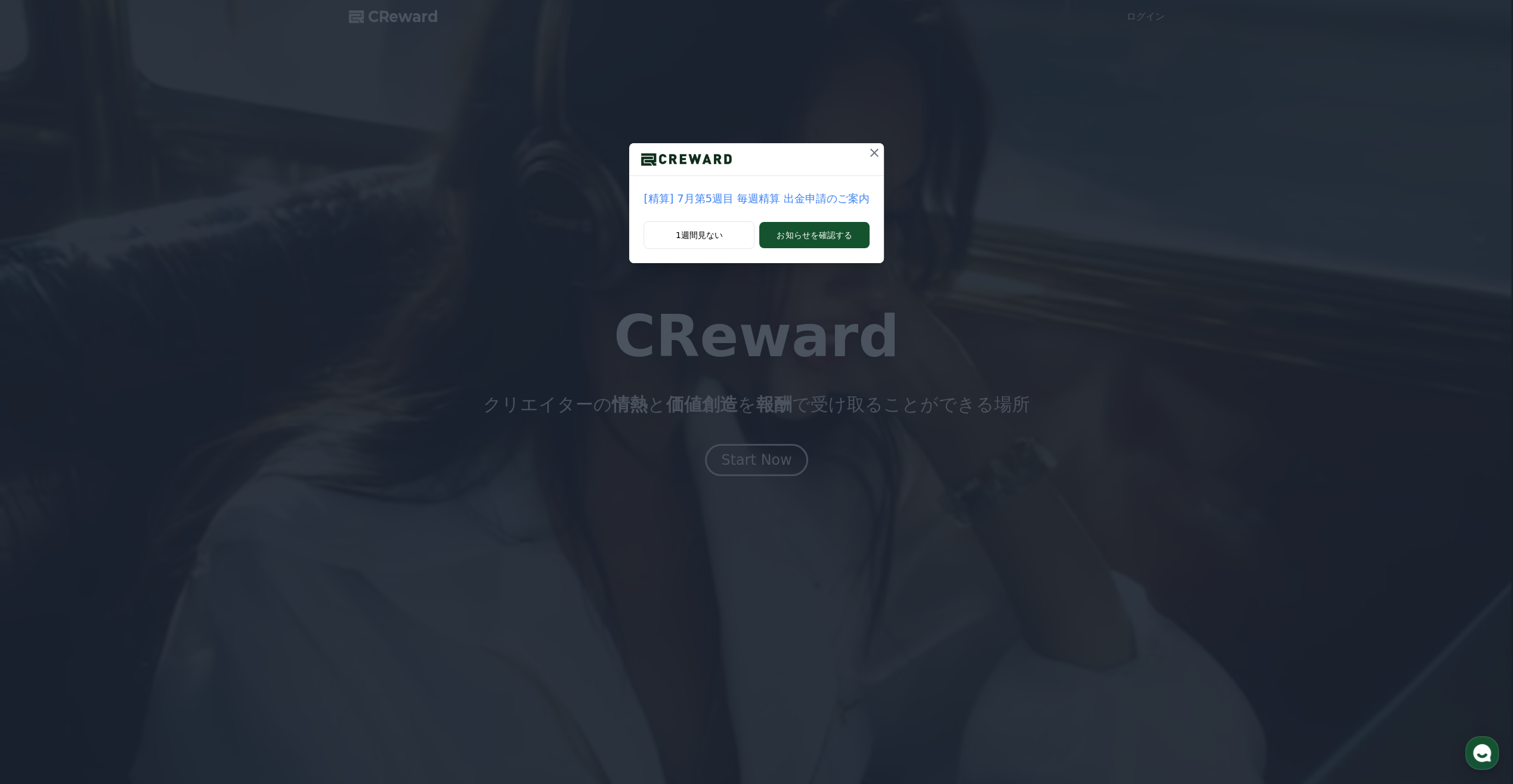
click at [867, 154] on icon at bounding box center [875, 153] width 14 height 14
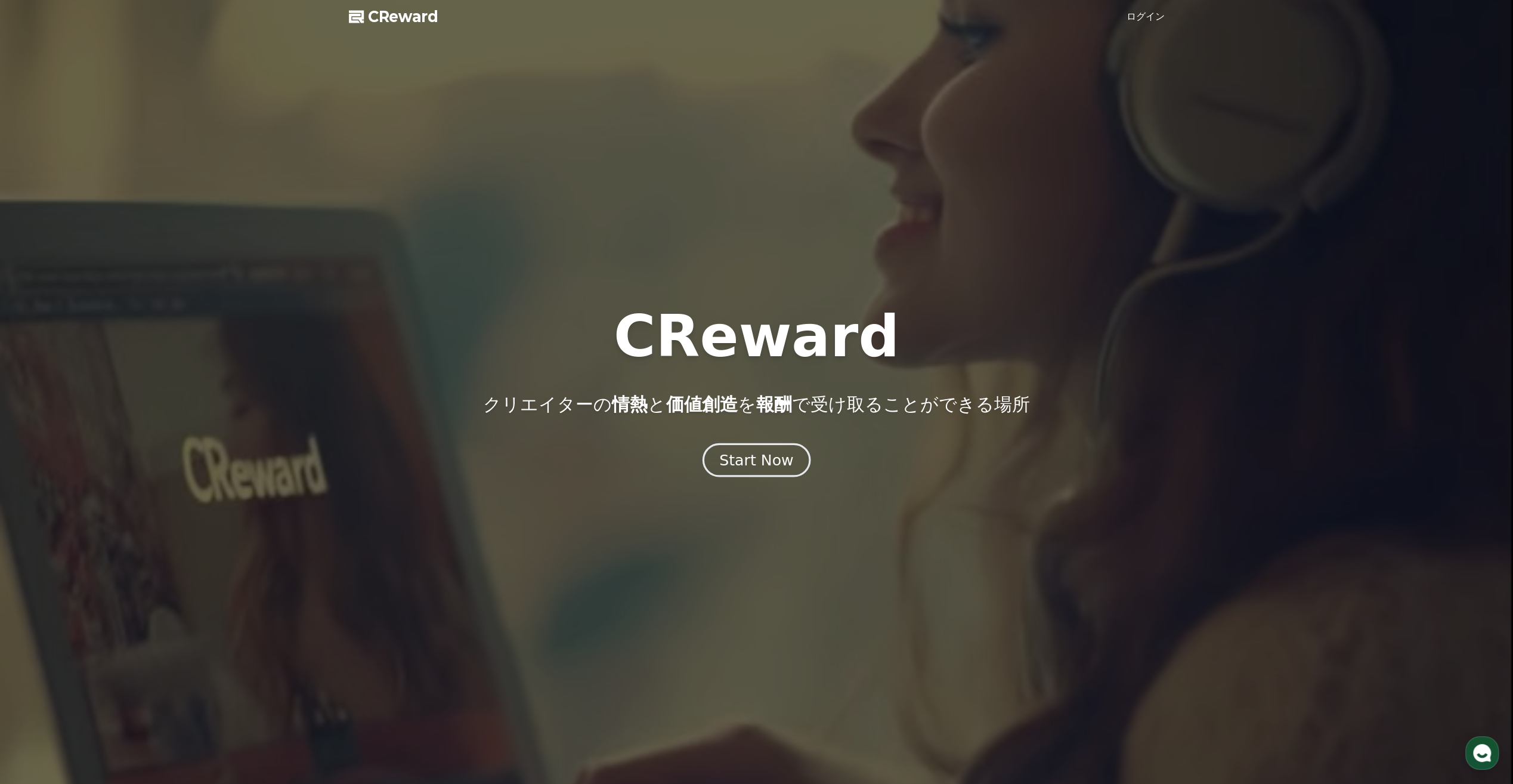
click at [775, 462] on div "Start Now" at bounding box center [756, 459] width 74 height 20
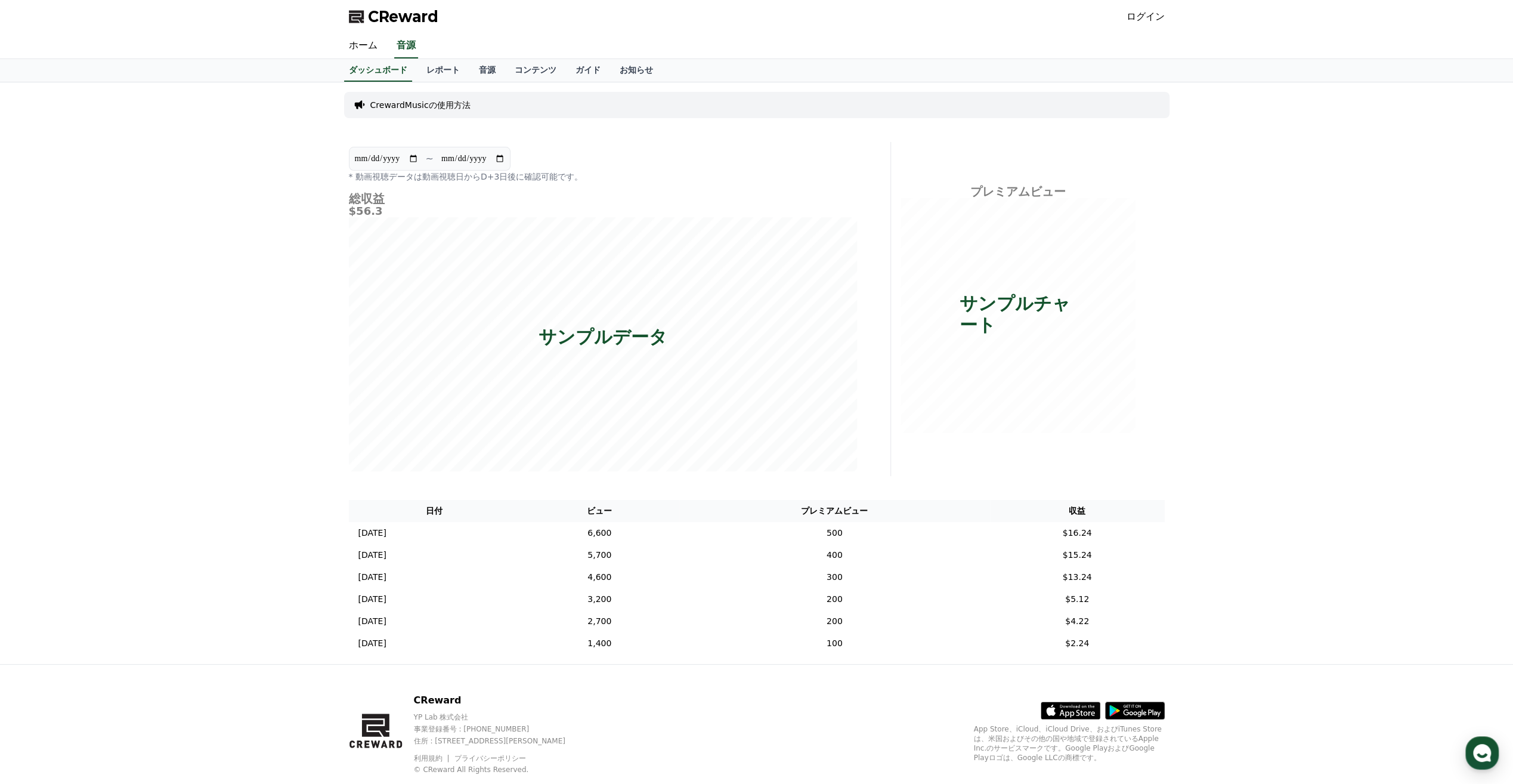
click at [1142, 15] on link "ログイン" at bounding box center [1146, 17] width 38 height 14
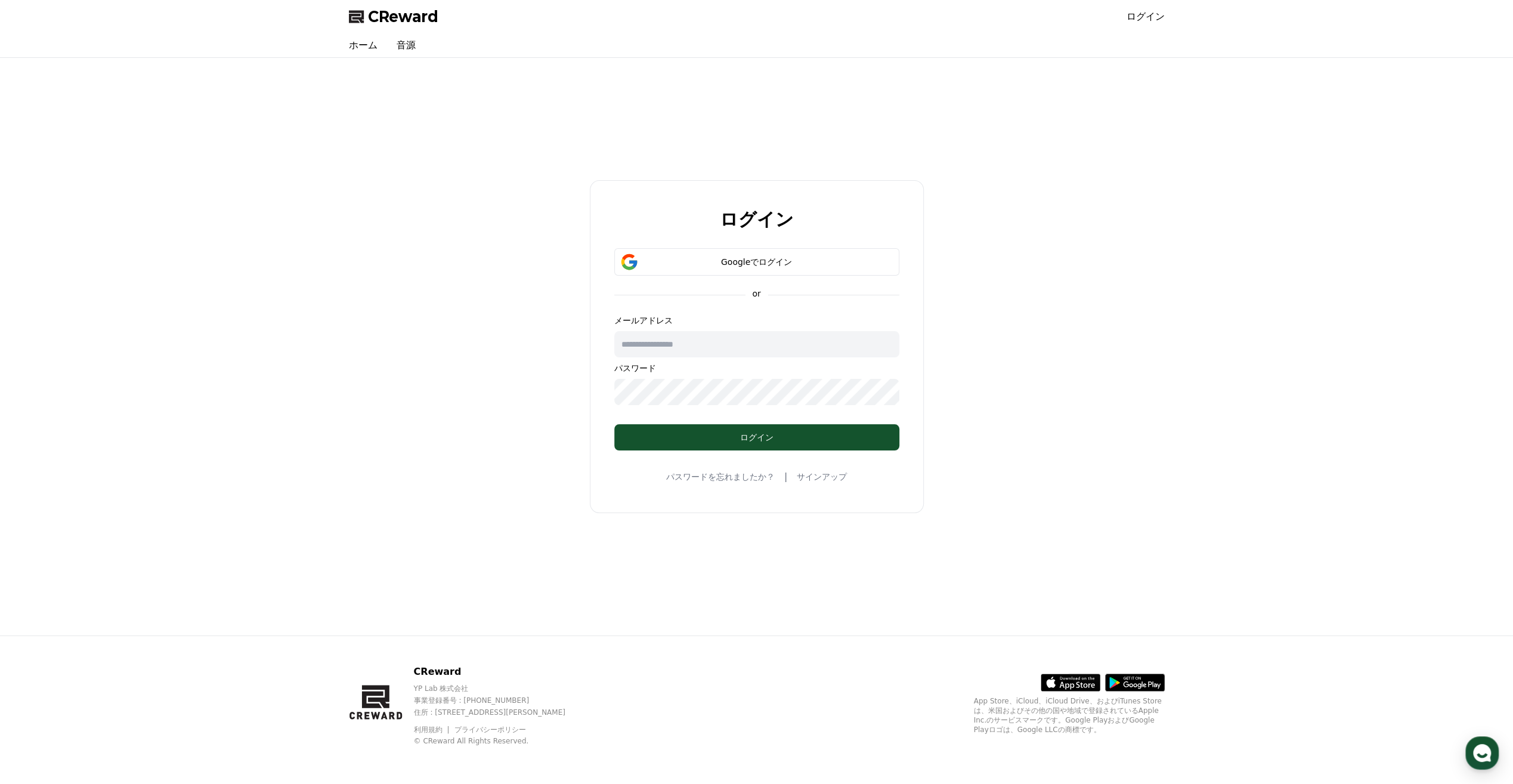
click at [727, 347] on input "text" at bounding box center [757, 344] width 285 height 26
click at [654, 345] on input "text" at bounding box center [757, 344] width 285 height 26
type input "**********"
click at [708, 435] on div "ログイン" at bounding box center [757, 437] width 238 height 12
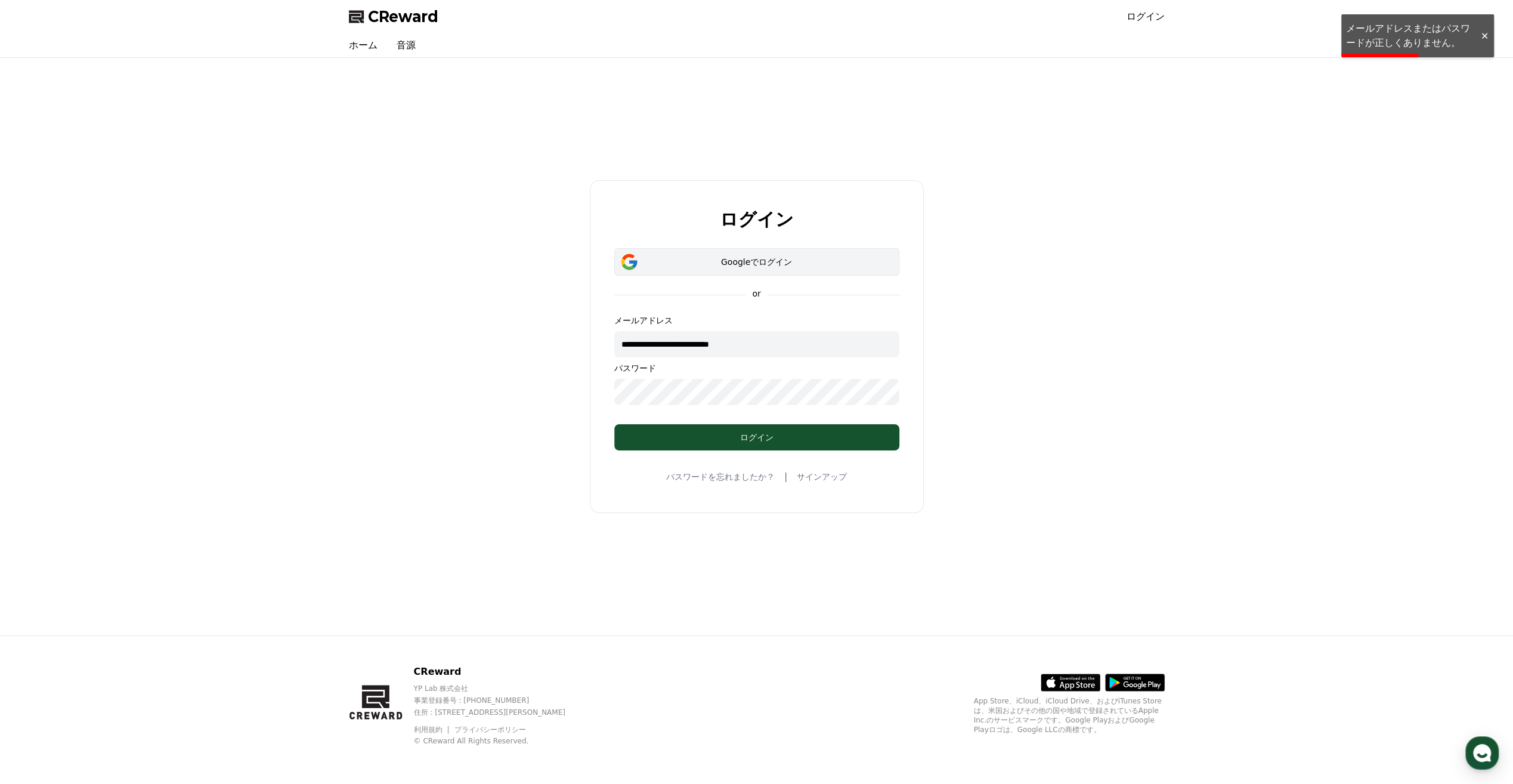
click at [787, 259] on div "Googleでログイン" at bounding box center [757, 262] width 250 height 12
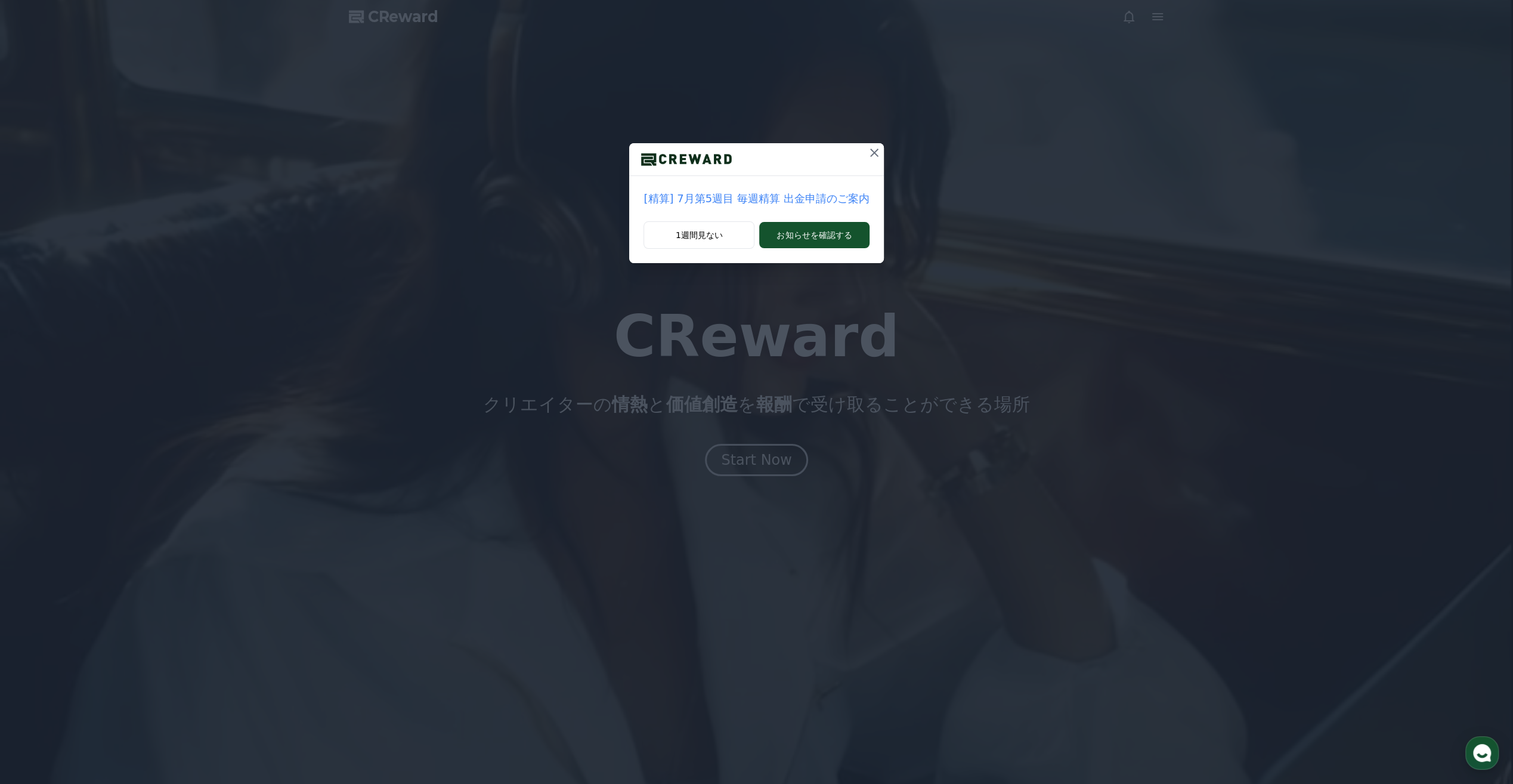
click at [871, 151] on icon at bounding box center [875, 153] width 8 height 8
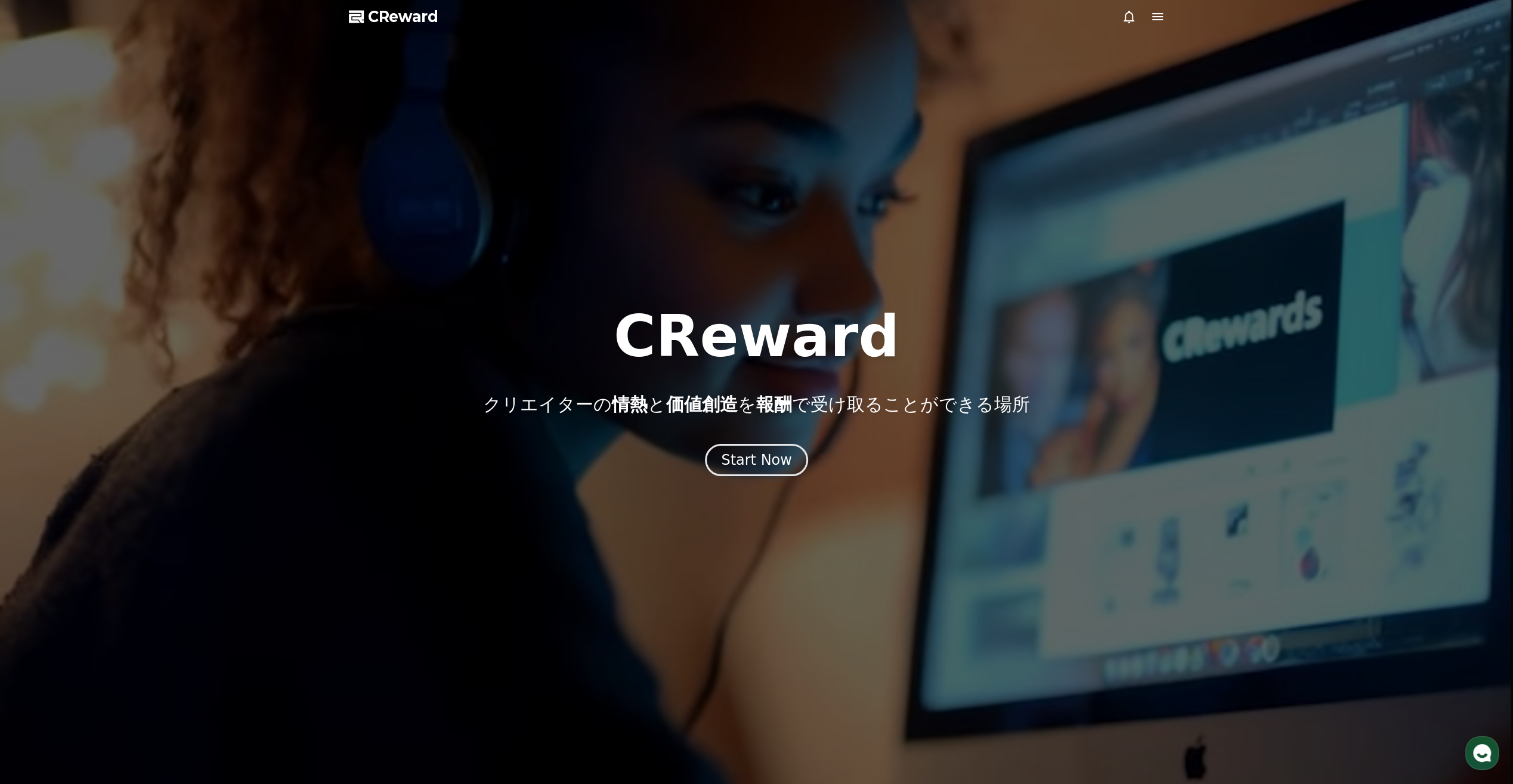
click at [1000, 287] on div at bounding box center [756, 392] width 1513 height 784
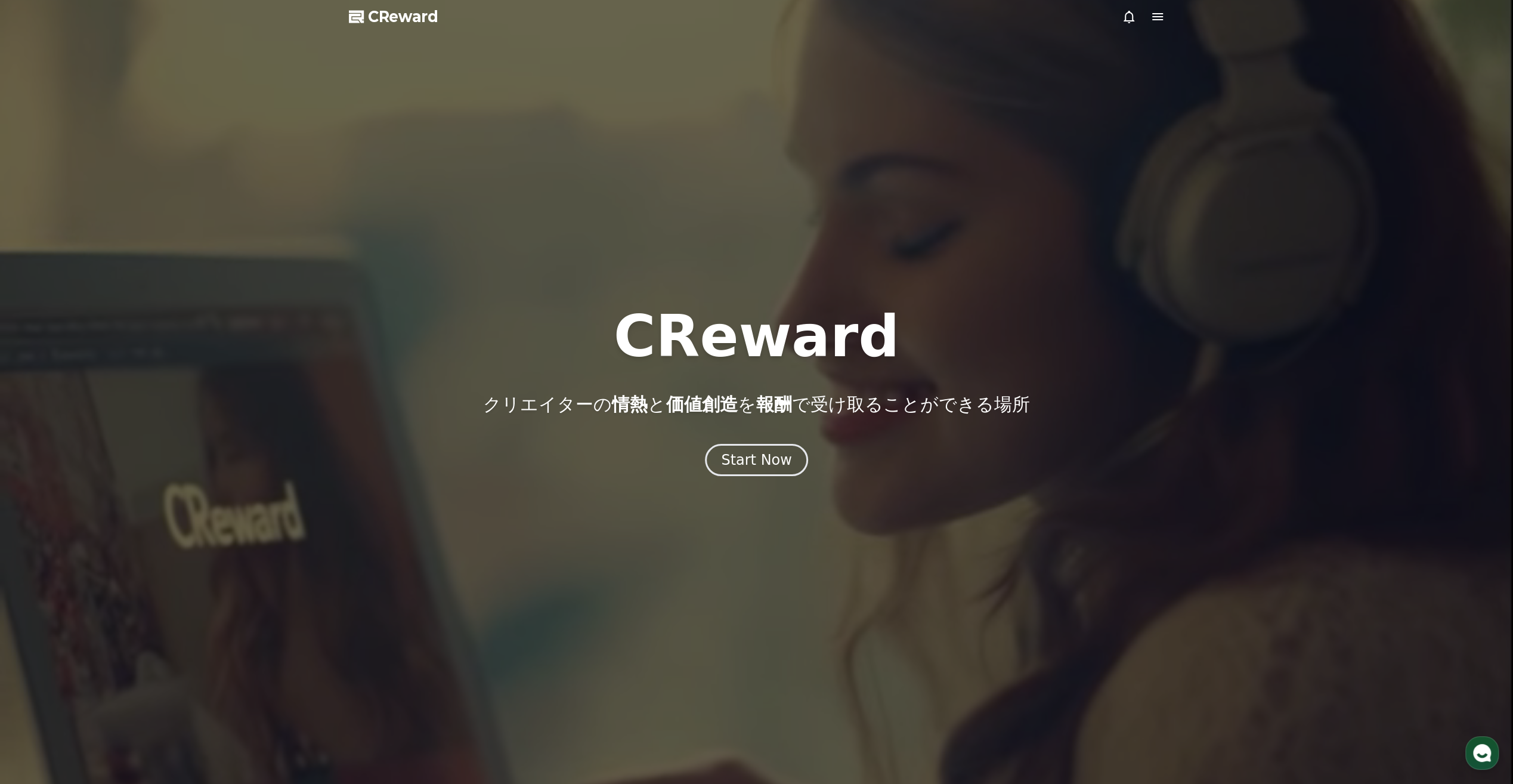
click at [1001, 270] on div at bounding box center [756, 392] width 1513 height 784
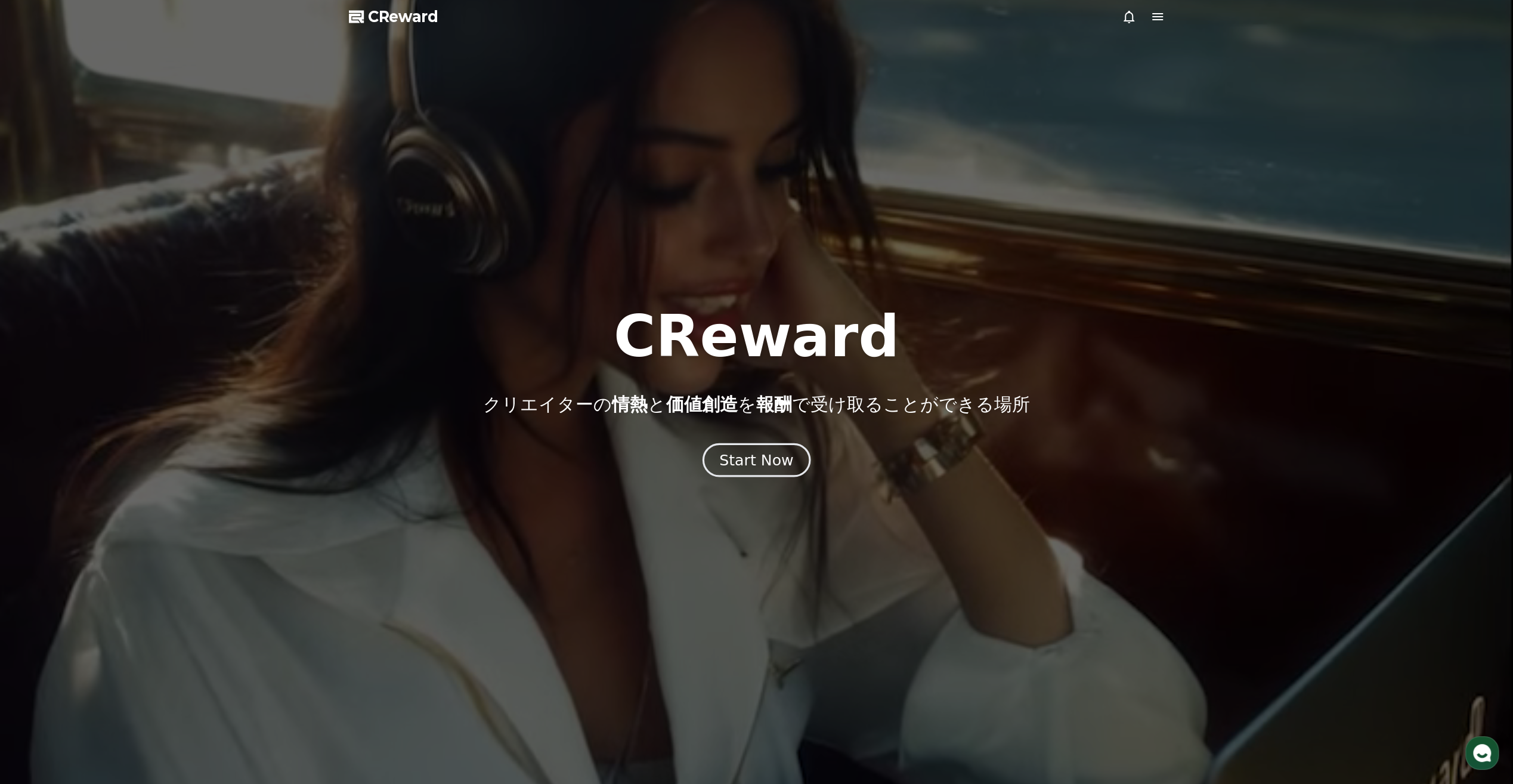
click at [763, 467] on div "Start Now" at bounding box center [756, 459] width 74 height 20
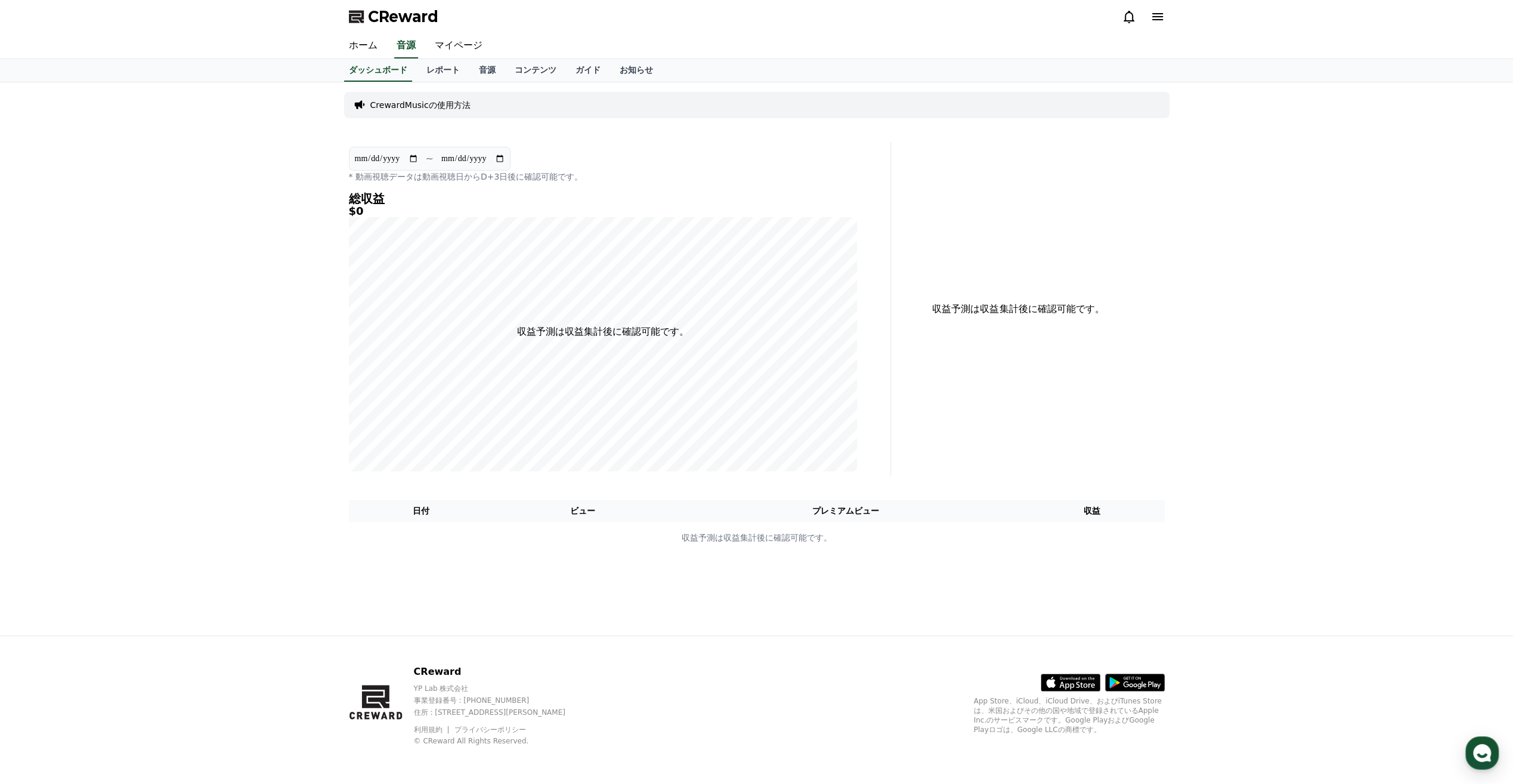
click at [1163, 22] on icon at bounding box center [1158, 17] width 14 height 14
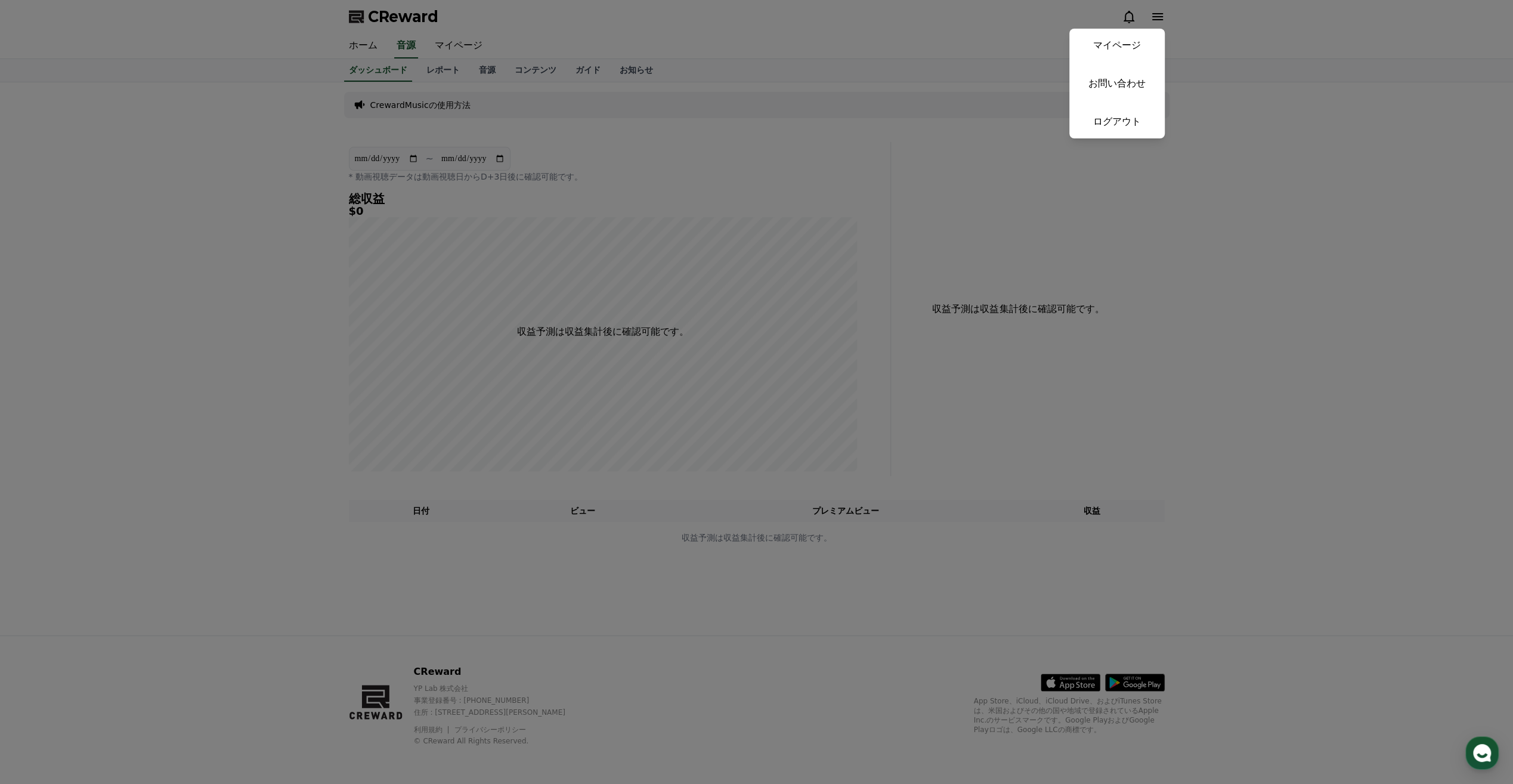
click at [1253, 74] on button "close" at bounding box center [756, 392] width 1513 height 784
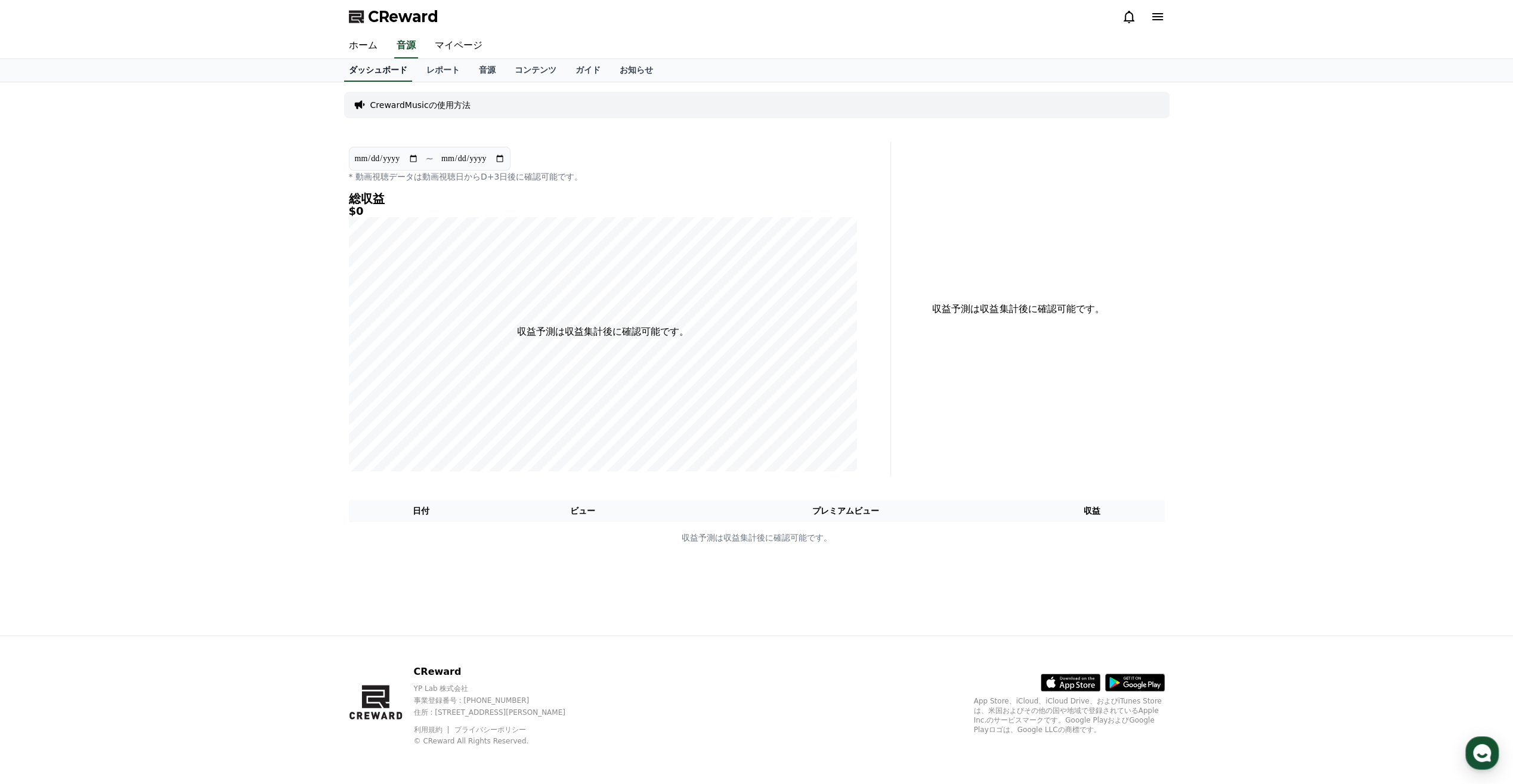
click at [388, 68] on link "ダッシュボード" at bounding box center [378, 70] width 68 height 22
click at [1159, 19] on icon at bounding box center [1157, 16] width 10 height 7
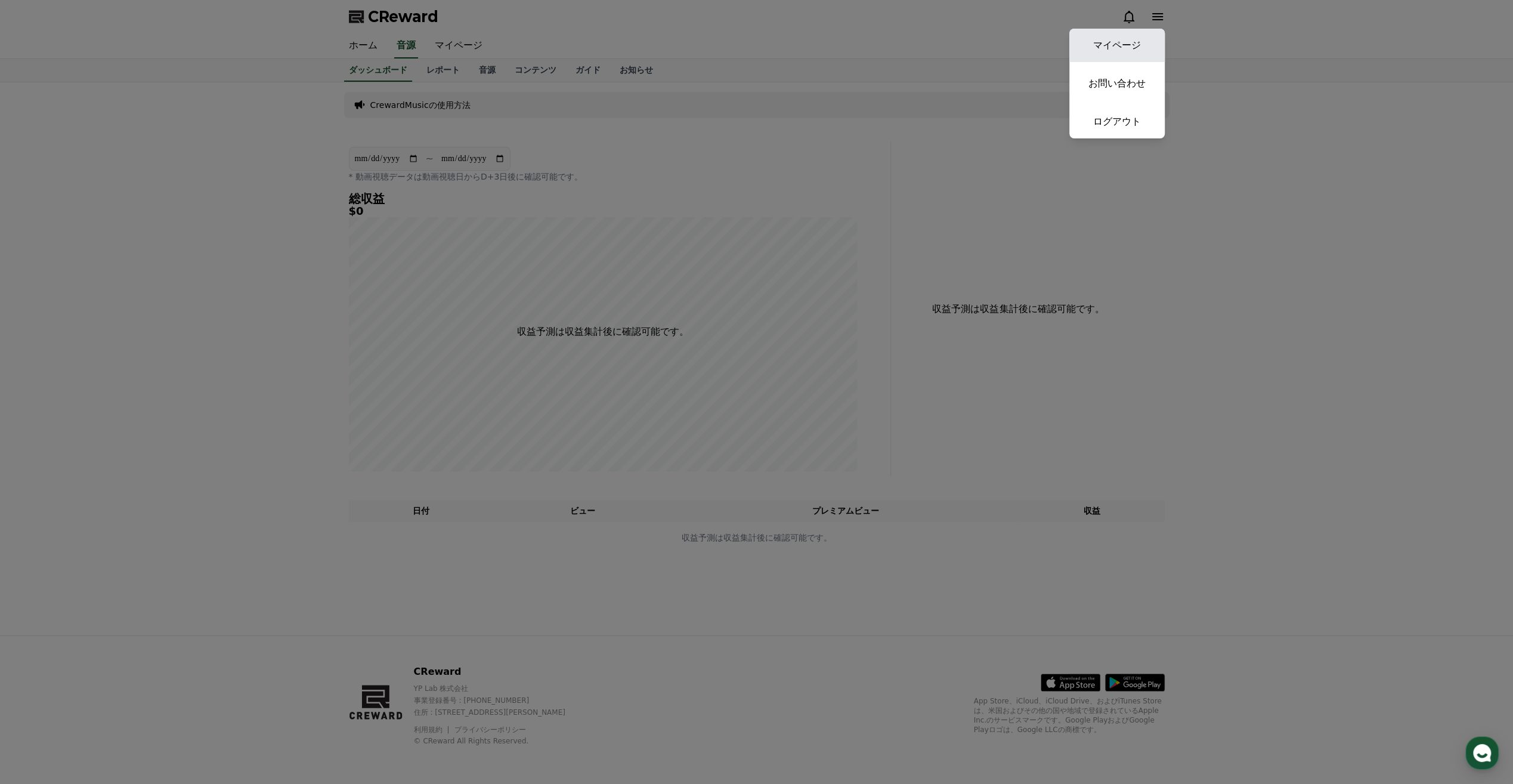
click at [1131, 51] on link "マイページ" at bounding box center [1117, 46] width 95 height 34
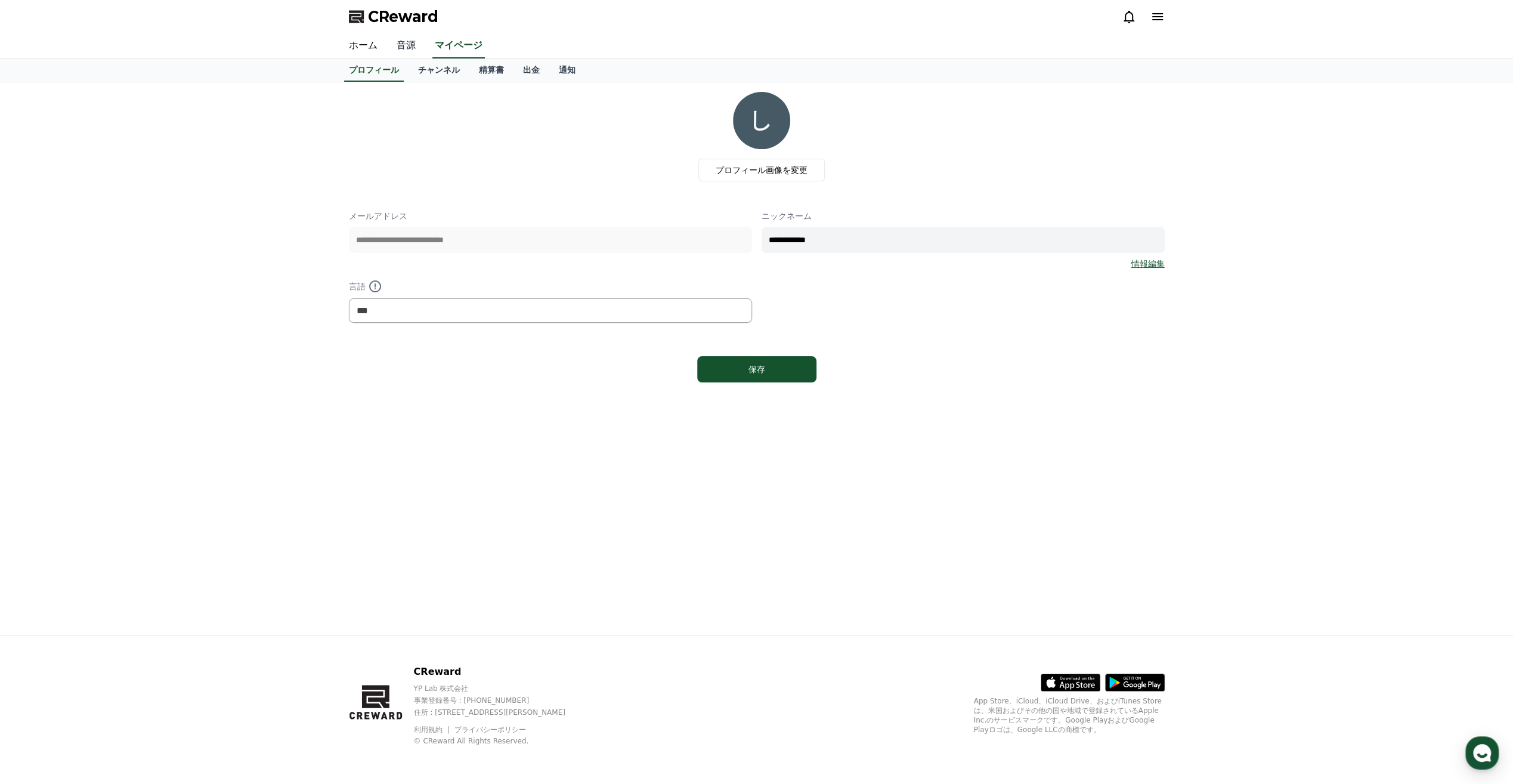
click at [397, 48] on link "音源" at bounding box center [406, 46] width 38 height 25
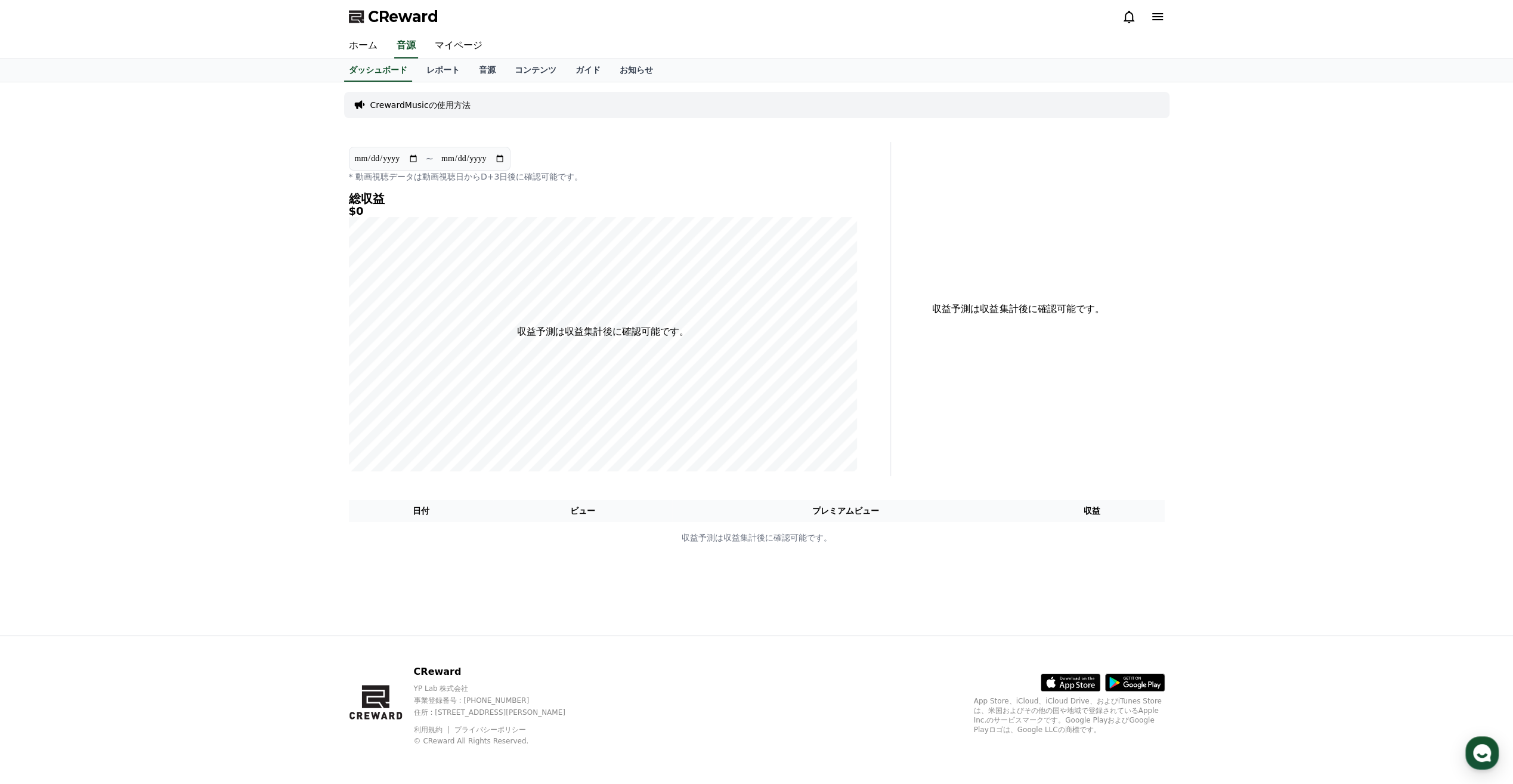
click at [528, 106] on div "CrewardMusicの使用方法" at bounding box center [757, 105] width 826 height 26
click at [468, 519] on th "日付" at bounding box center [421, 511] width 145 height 22
click at [593, 512] on th "ビュー" at bounding box center [583, 511] width 179 height 22
click at [1071, 503] on th "収益" at bounding box center [1092, 511] width 145 height 22
drag, startPoint x: 799, startPoint y: 502, endPoint x: 859, endPoint y: 526, distance: 64.6
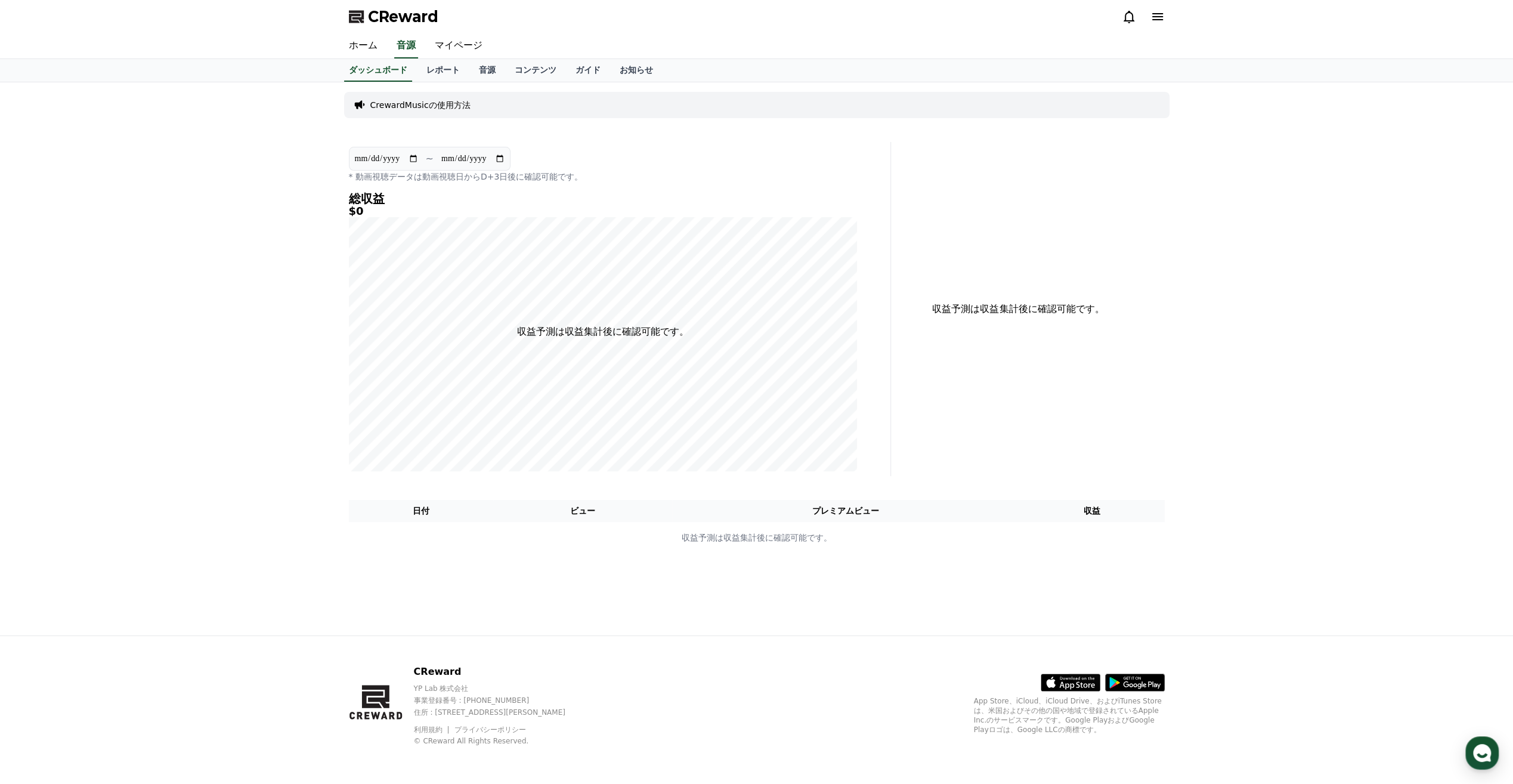
click at [799, 502] on th "プレミアムビュー" at bounding box center [846, 511] width 348 height 22
drag, startPoint x: 863, startPoint y: 527, endPoint x: 850, endPoint y: 524, distance: 13.3
click at [860, 524] on td "収益予測は収益集計後に確認可能です。" at bounding box center [757, 538] width 816 height 32
click at [442, 50] on link "マイページ" at bounding box center [459, 46] width 67 height 25
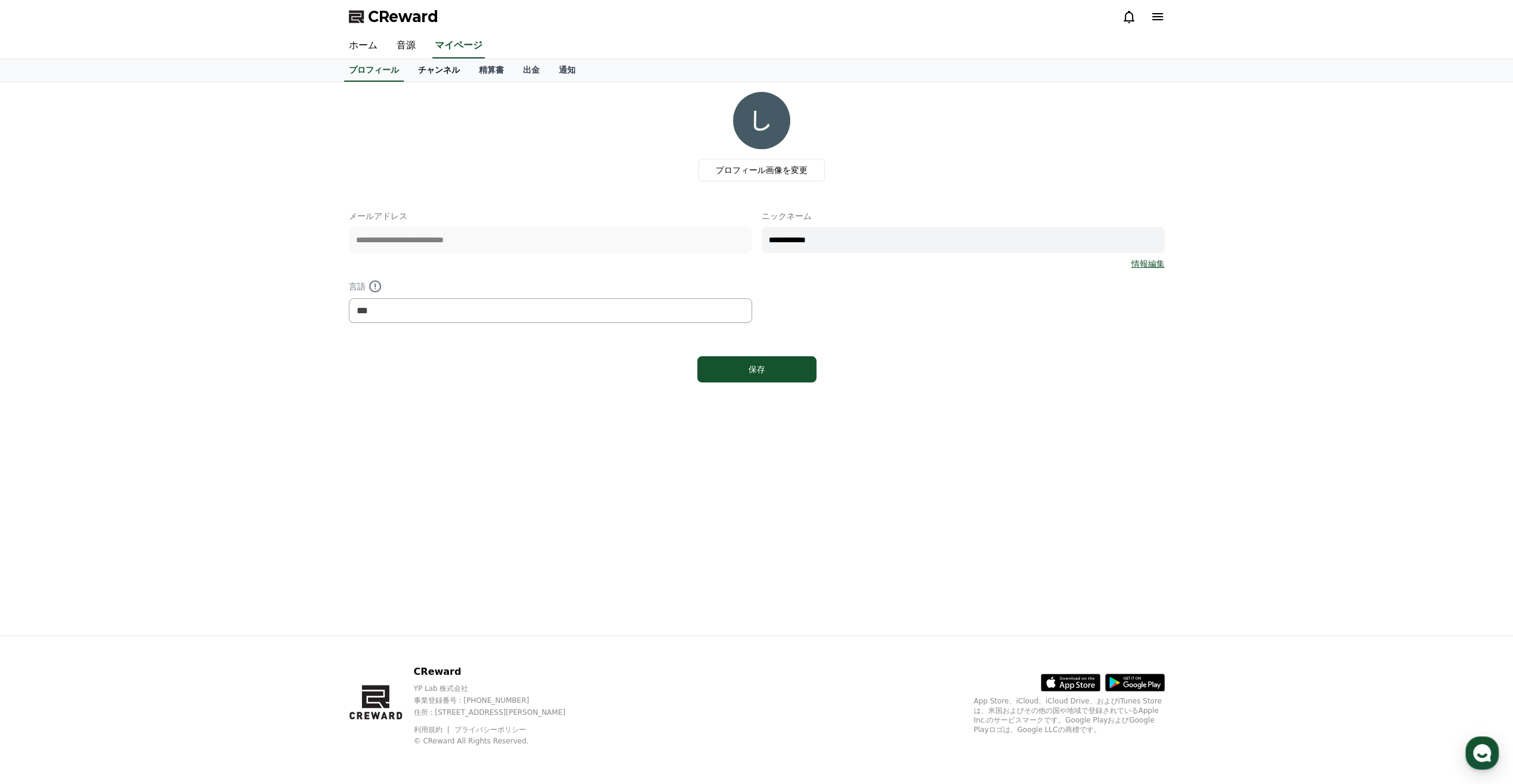
click at [435, 74] on link "チャンネル" at bounding box center [439, 70] width 61 height 22
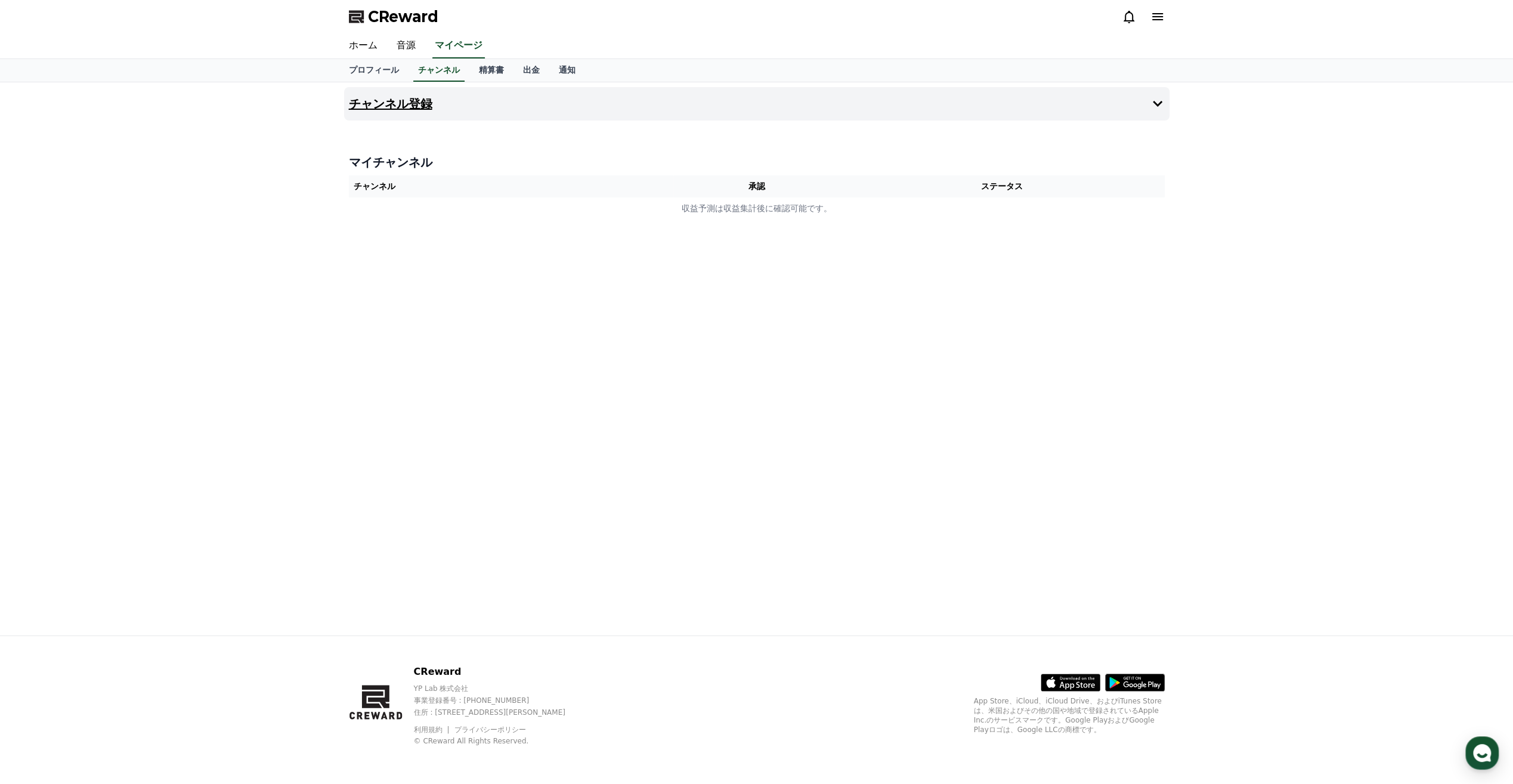
click at [411, 106] on h4 "チャンネル登録" at bounding box center [390, 104] width 83 height 13
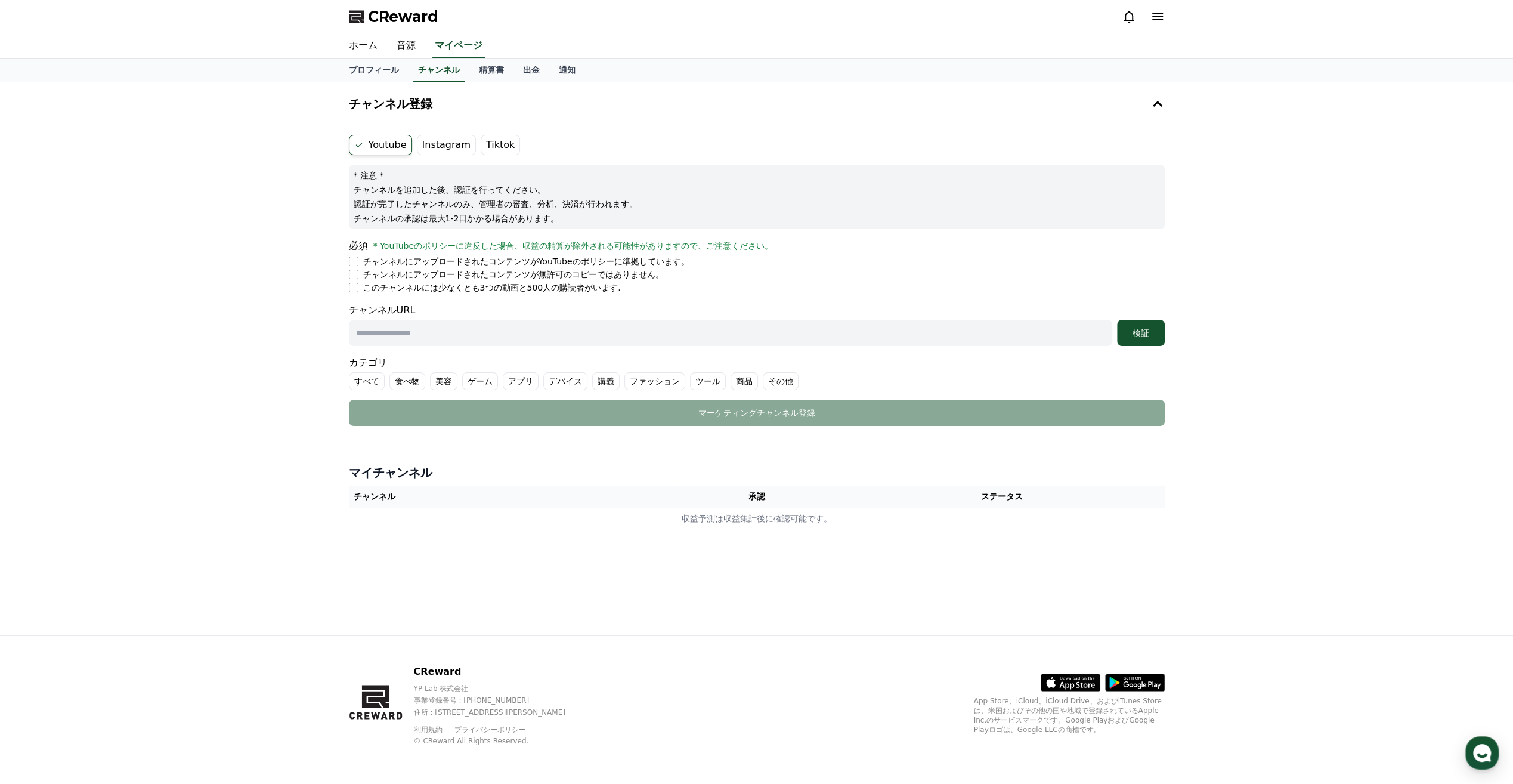
click at [359, 287] on li "このチャンネルには少なくとも3つの動画と500人の購読者がいます." at bounding box center [757, 287] width 816 height 12
click at [353, 291] on li "このチャンネルには少なくとも3つの動画と500人の購読者がいます." at bounding box center [757, 287] width 816 height 12
drag, startPoint x: 484, startPoint y: 335, endPoint x: 536, endPoint y: 330, distance: 52.2
click at [486, 334] on input "text" at bounding box center [730, 333] width 763 height 26
click at [615, 334] on input "text" at bounding box center [730, 333] width 763 height 26
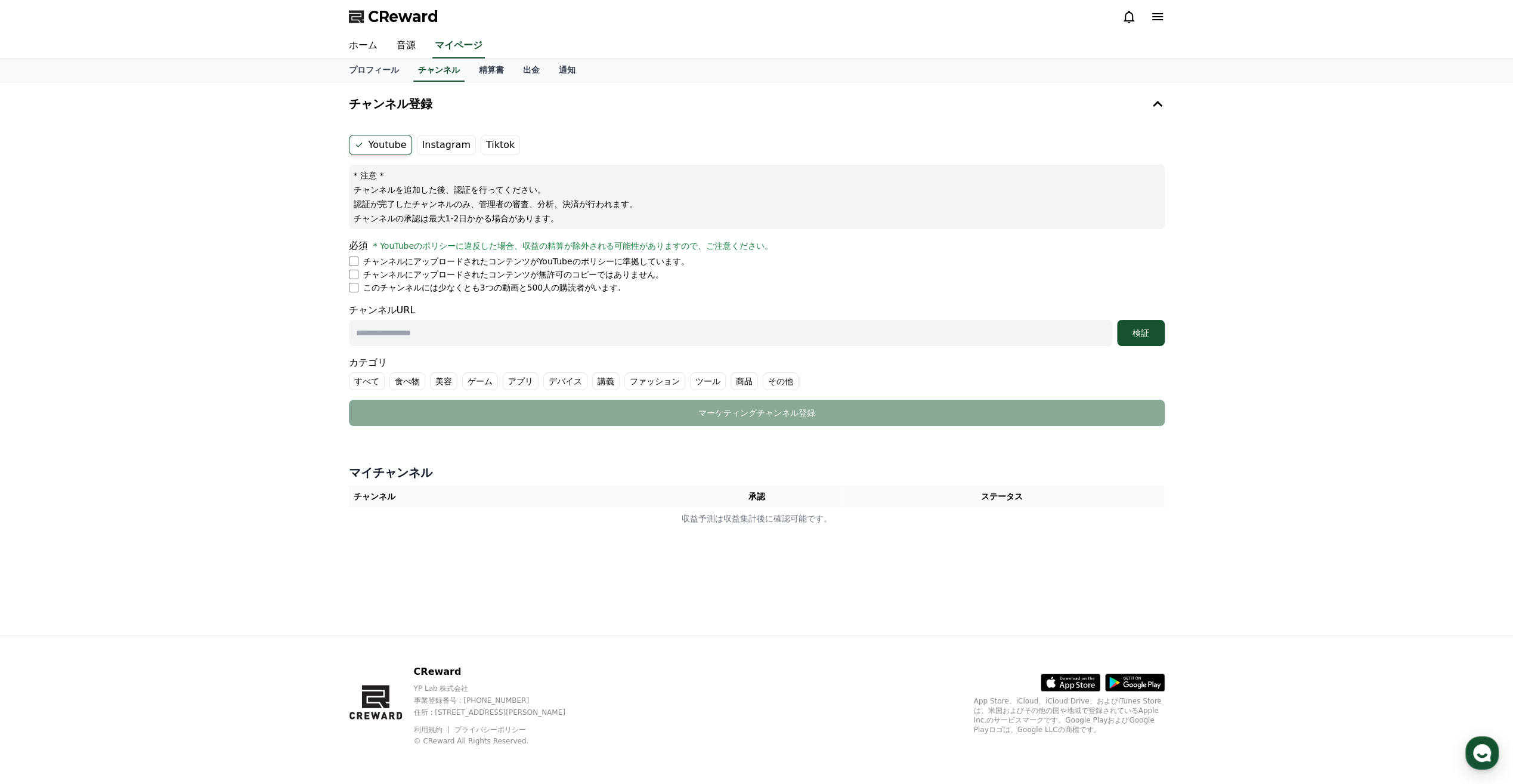
paste input "**********"
type input "**********"
click at [763, 382] on label "その他" at bounding box center [781, 381] width 36 height 18
click at [1144, 343] on button "検証" at bounding box center [1141, 333] width 48 height 26
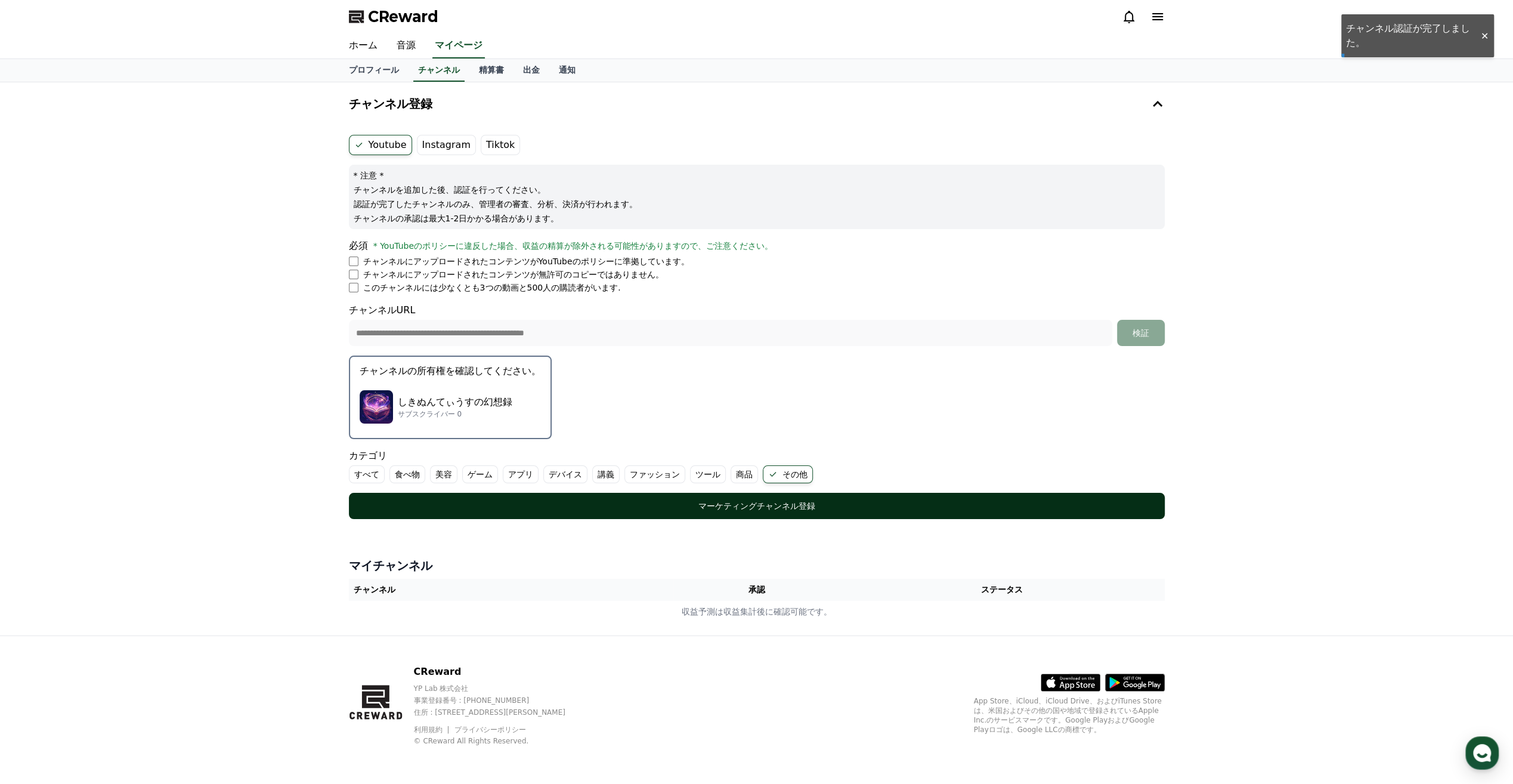
click at [714, 510] on button "マーケティングチャンネル登録" at bounding box center [757, 506] width 816 height 26
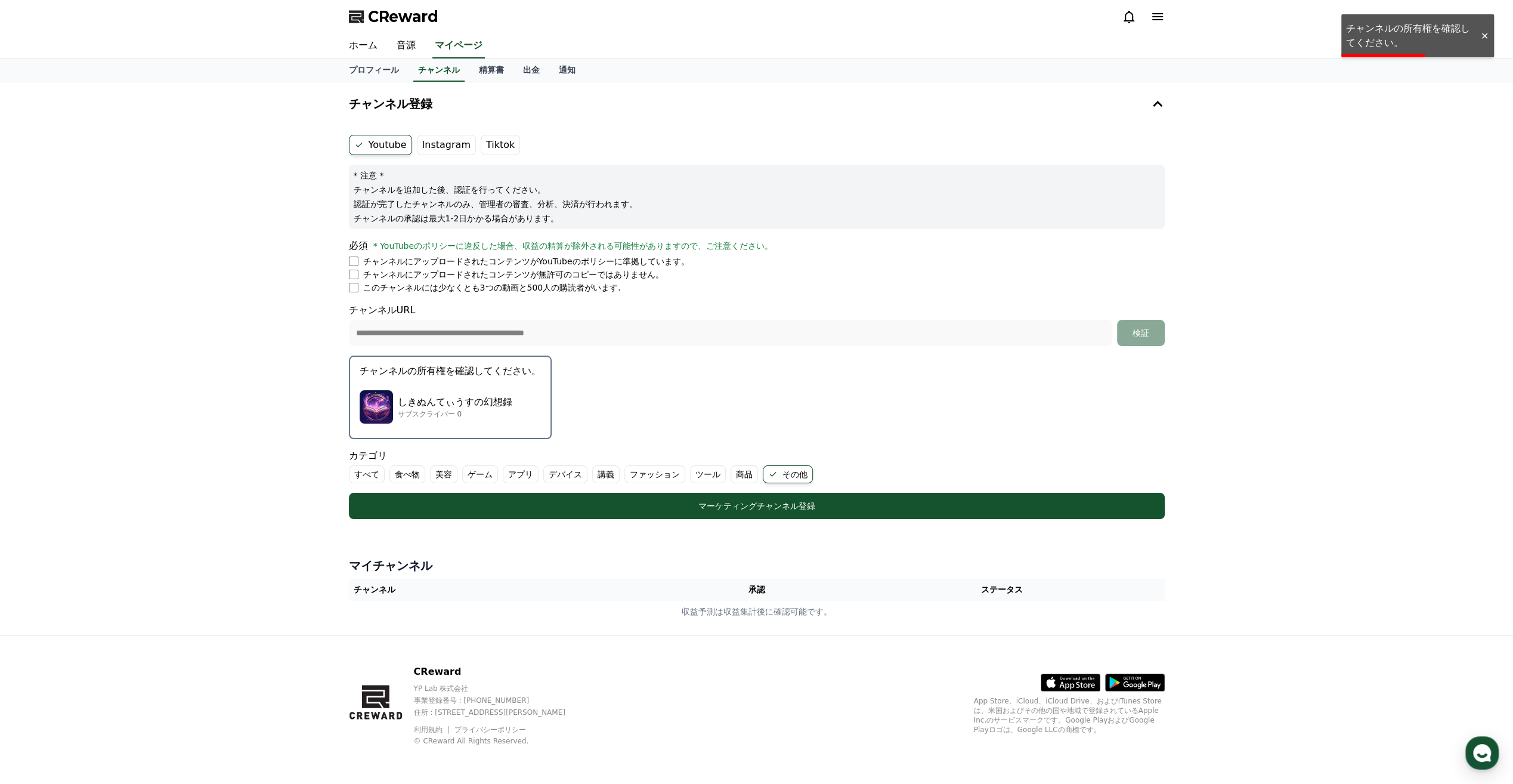
click at [462, 384] on div "しきぬんてぃうすの幻想録 サブスクライバー 0" at bounding box center [450, 407] width 182 height 48
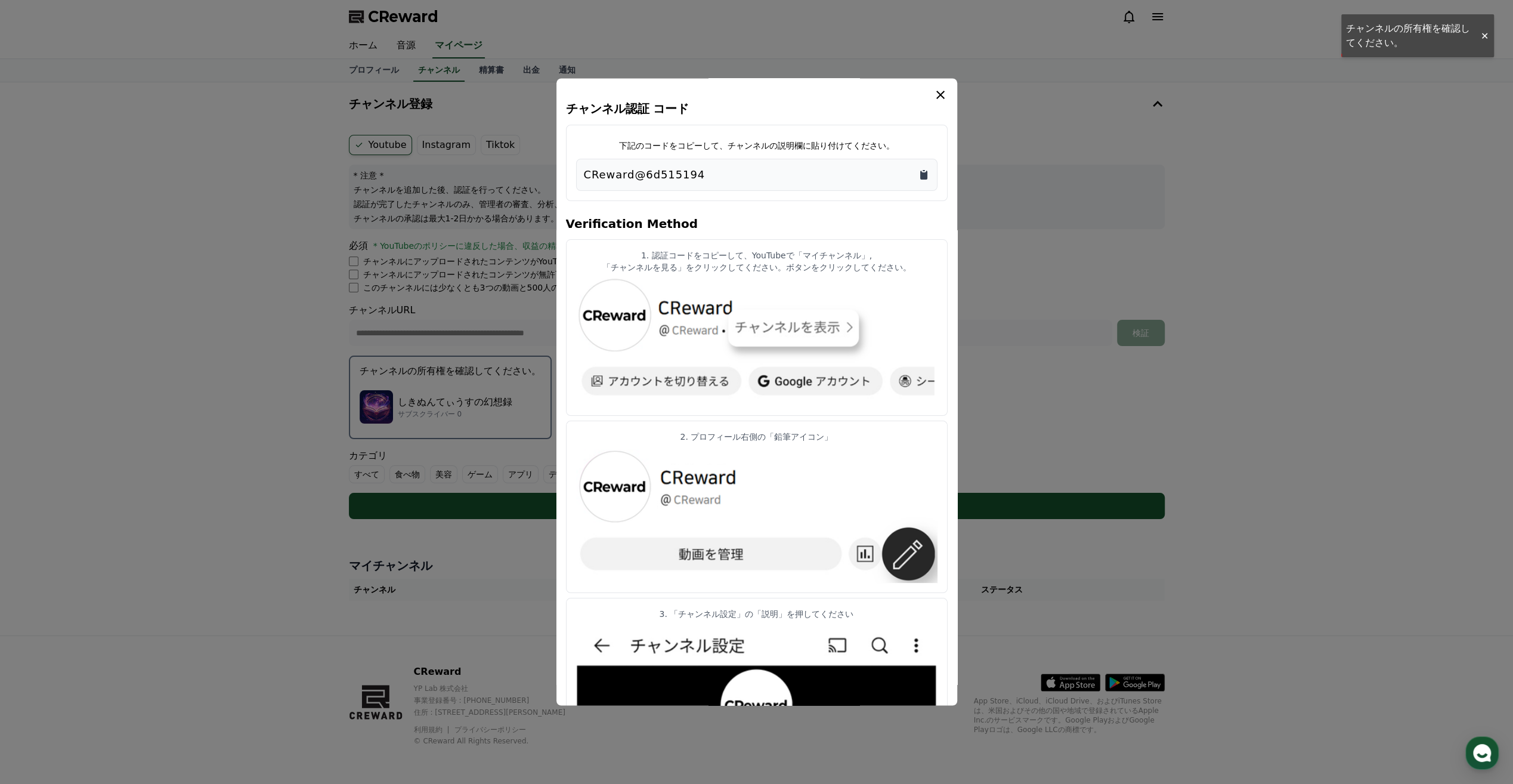
click at [927, 179] on icon "Copy to clipboard" at bounding box center [923, 174] width 12 height 12
click at [941, 93] on icon "modal" at bounding box center [941, 94] width 8 height 8
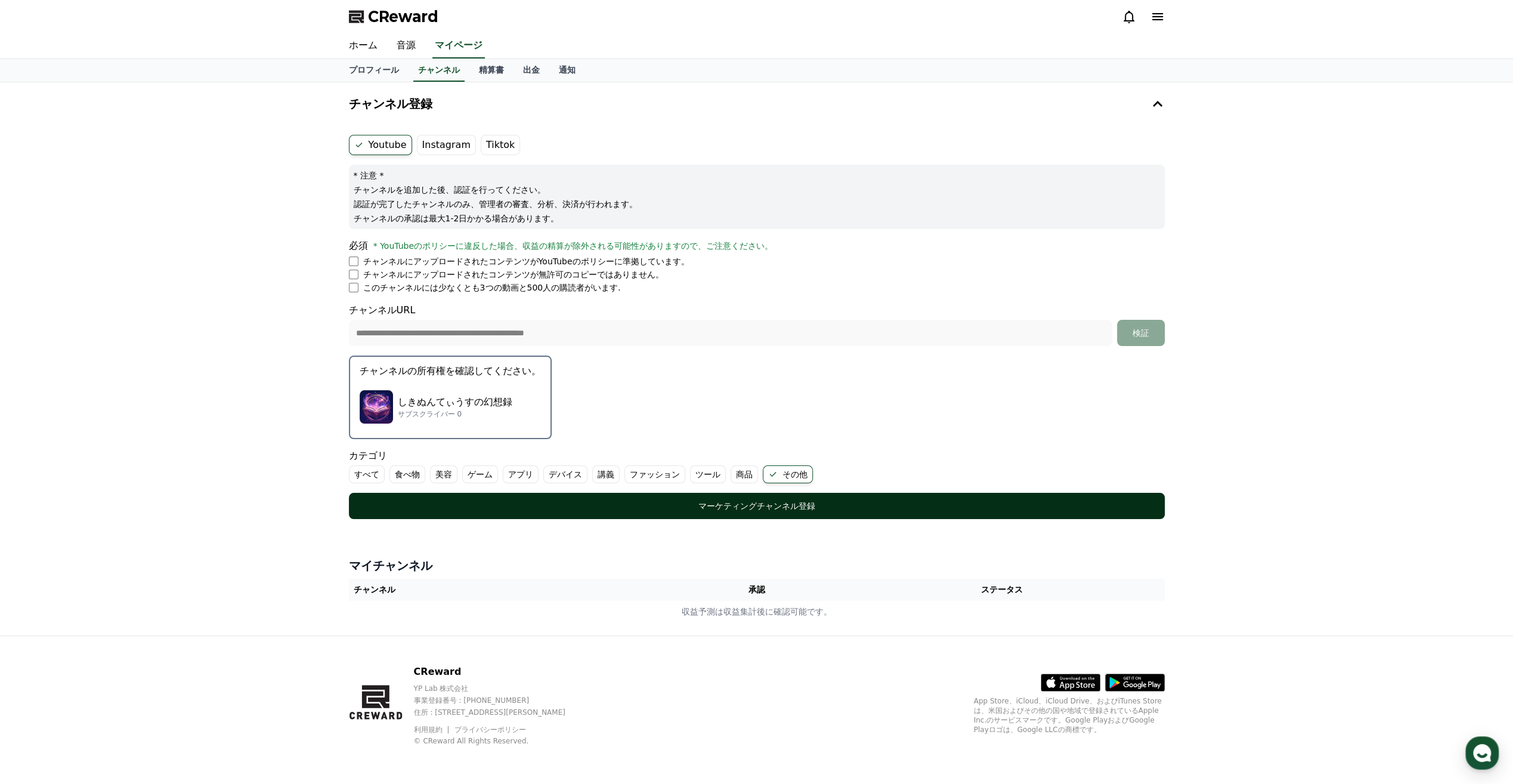
click at [860, 510] on div "マーケティングチャンネル登録" at bounding box center [757, 506] width 768 height 12
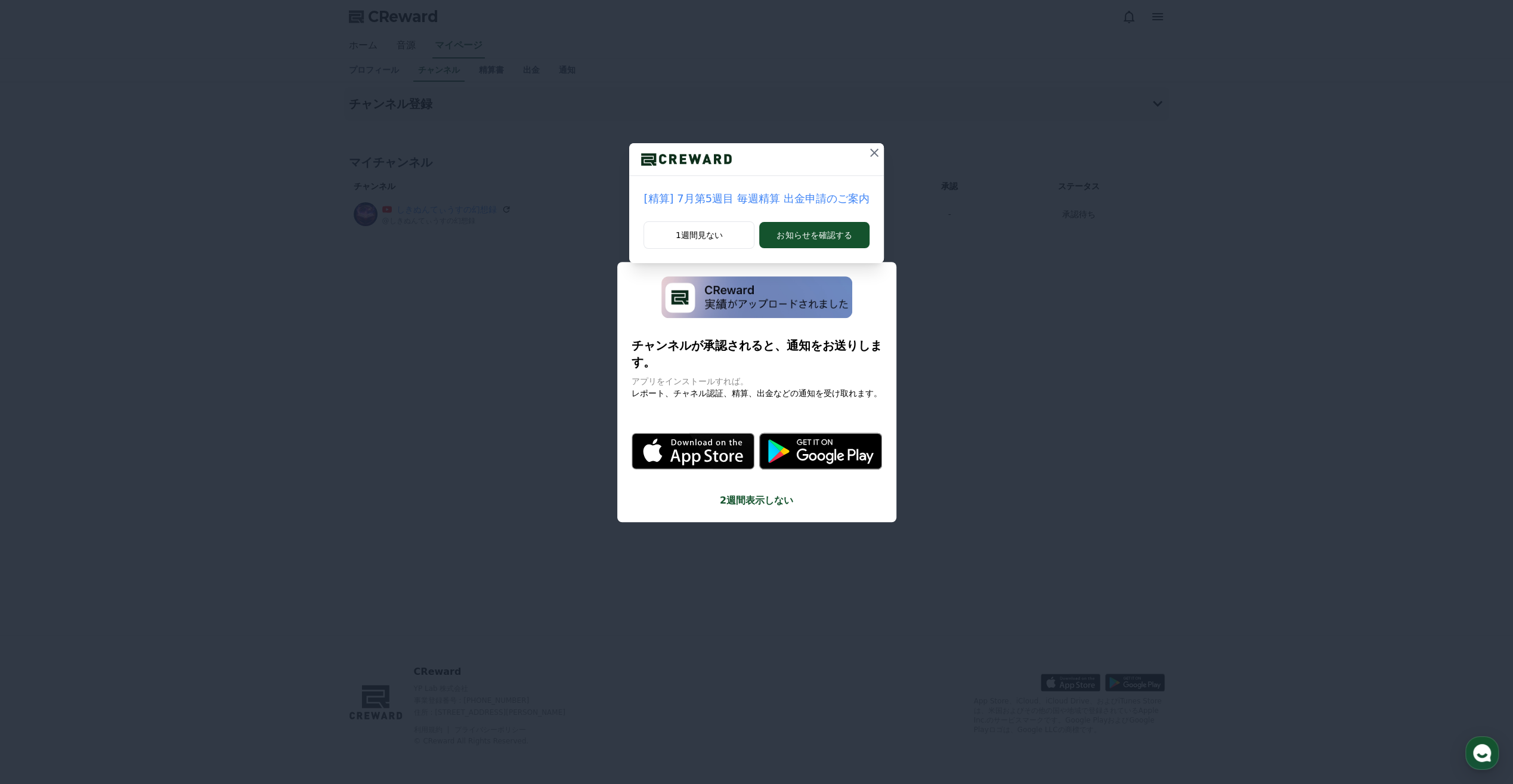
click at [871, 154] on icon at bounding box center [875, 153] width 8 height 8
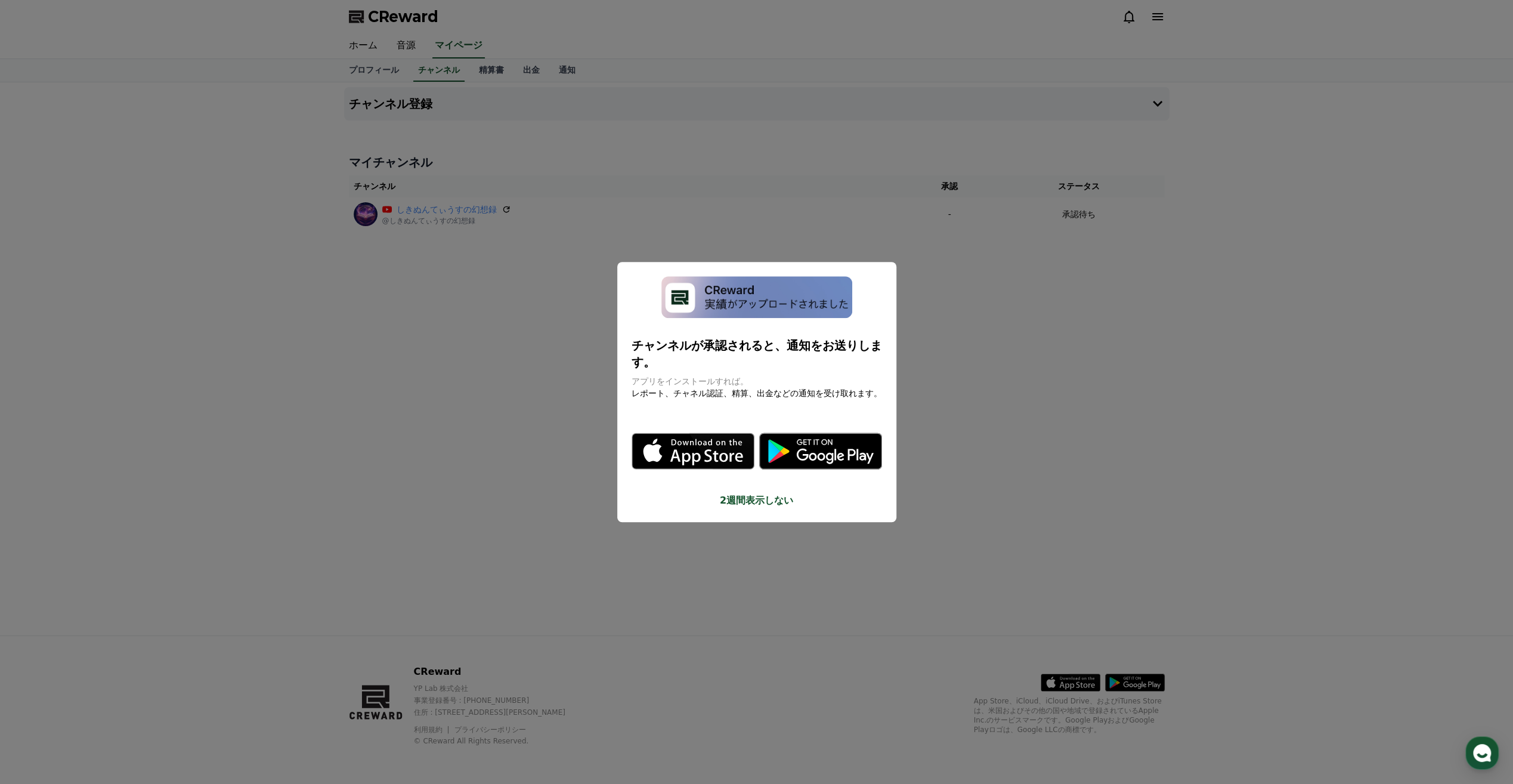
drag, startPoint x: 1073, startPoint y: 358, endPoint x: 1071, endPoint y: 350, distance: 8.2
click at [1073, 358] on button "close modal" at bounding box center [756, 392] width 1513 height 784
